Goal: Navigation & Orientation: Find specific page/section

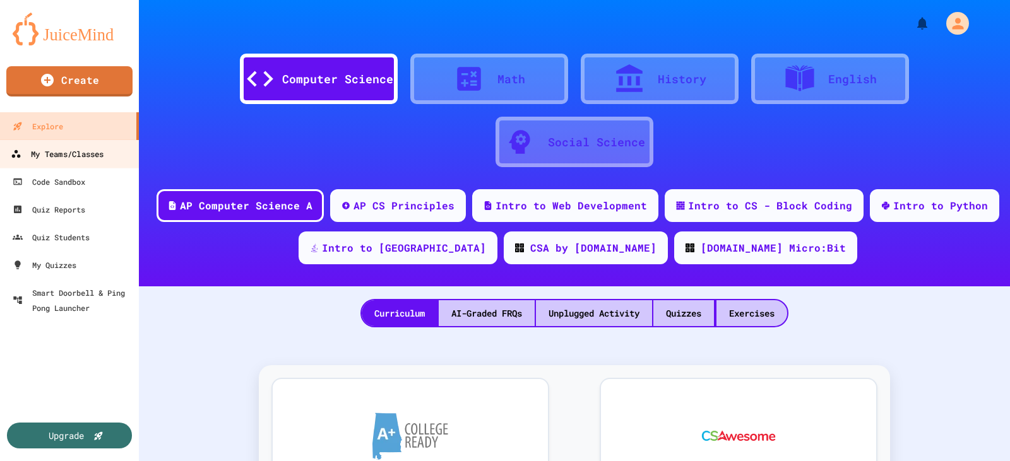
click at [80, 155] on div "My Teams/Classes" at bounding box center [57, 154] width 93 height 16
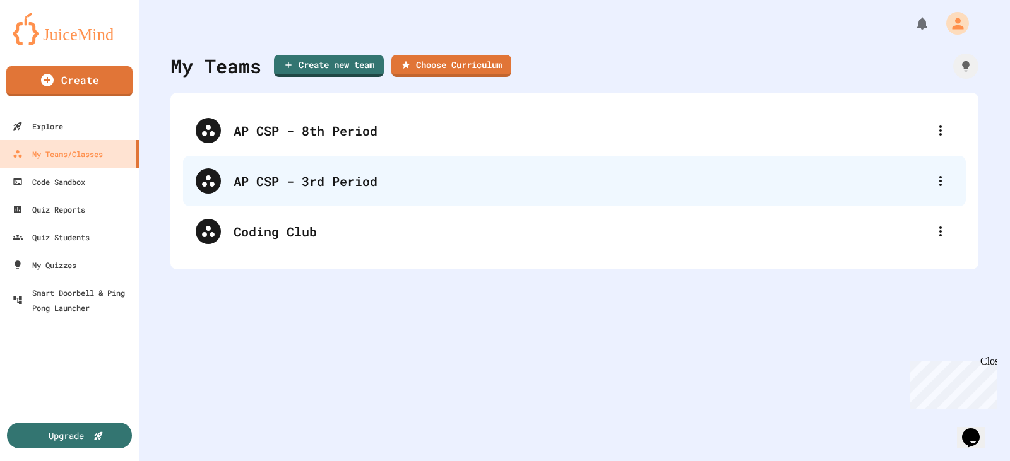
click at [343, 188] on div "AP CSP - 3rd Period" at bounding box center [581, 181] width 694 height 19
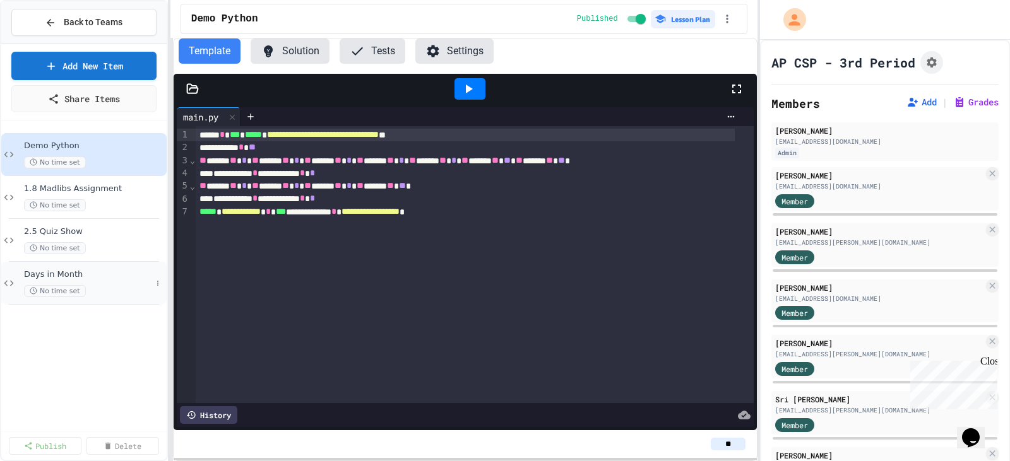
click at [95, 273] on span "Days in Month" at bounding box center [87, 275] width 127 height 11
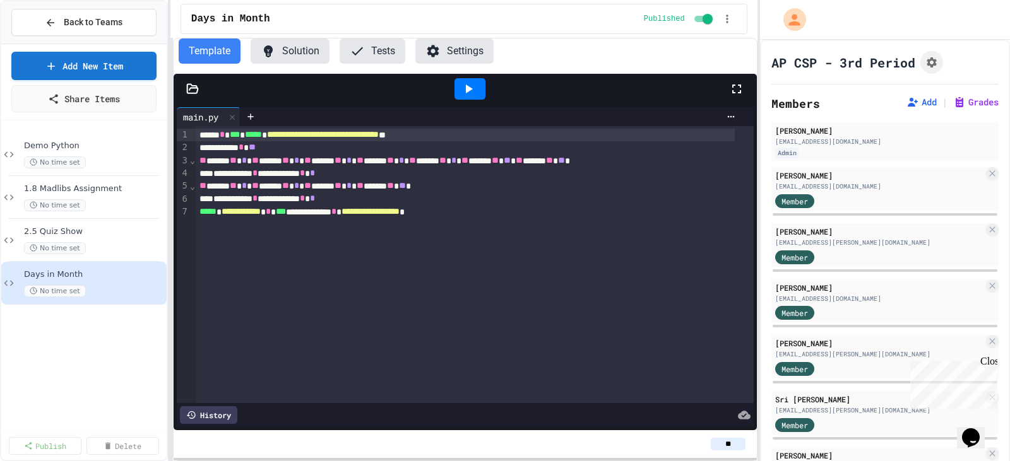
drag, startPoint x: 737, startPoint y: 87, endPoint x: 737, endPoint y: 162, distance: 75.1
click at [737, 86] on icon at bounding box center [736, 88] width 15 height 15
